Goal: Communication & Community: Share content

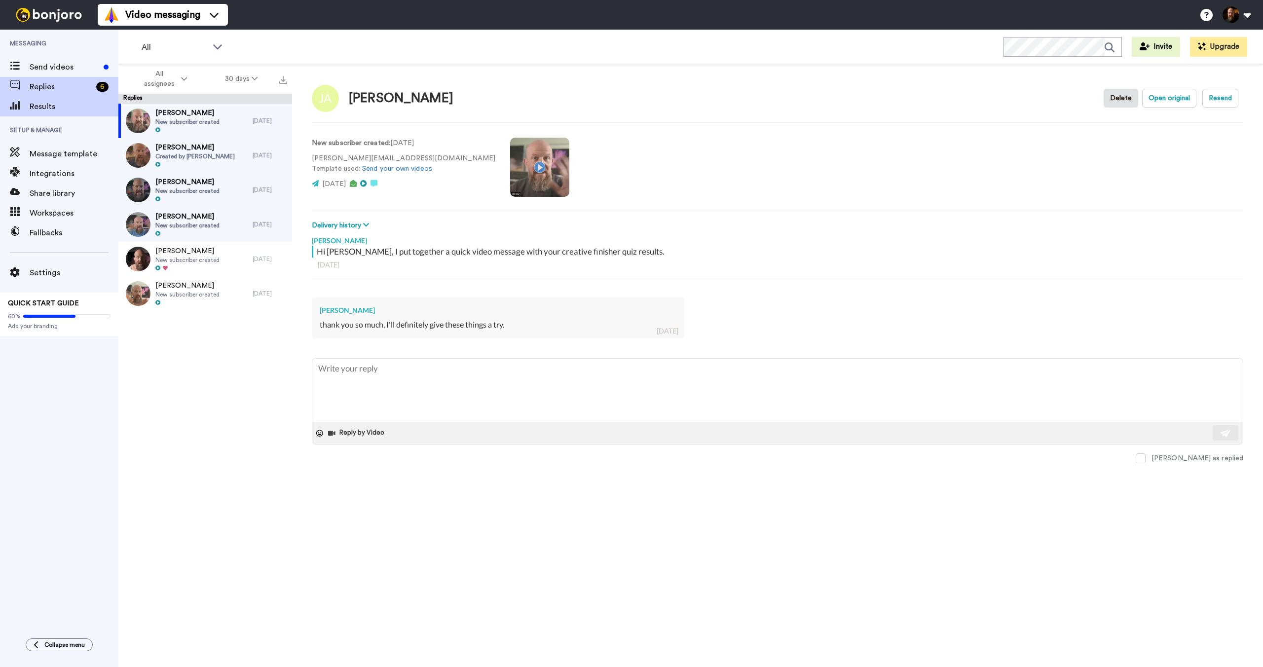
type textarea "x"
click at [72, 66] on span "Send videos" at bounding box center [65, 67] width 70 height 12
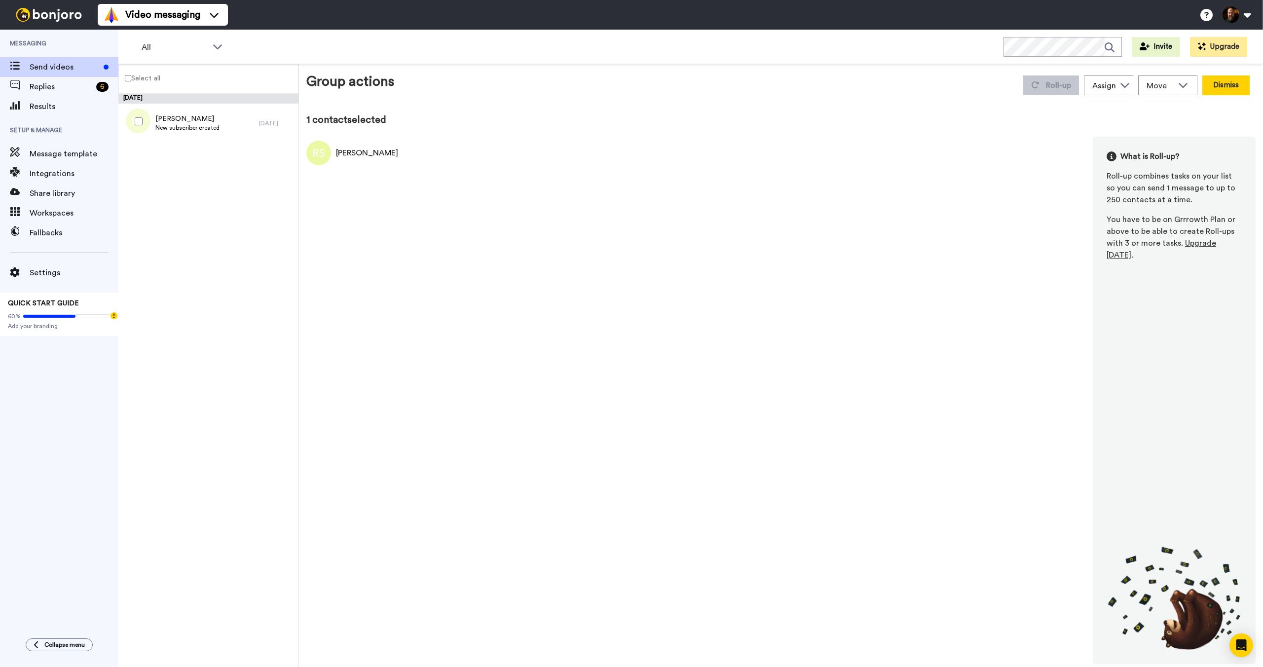
click at [1232, 88] on button "Dismiss" at bounding box center [1225, 85] width 47 height 20
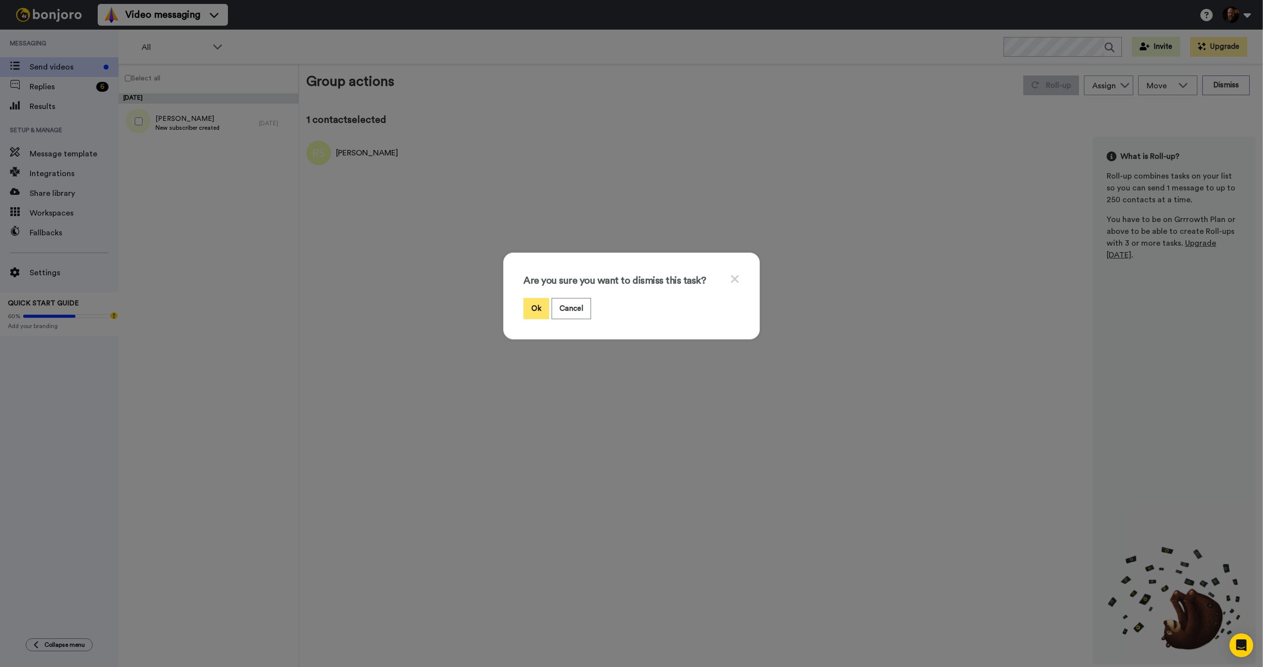
click at [530, 309] on button "Ok" at bounding box center [536, 308] width 26 height 21
